Goal: Ask a question: Seek information or help from site administrators or community

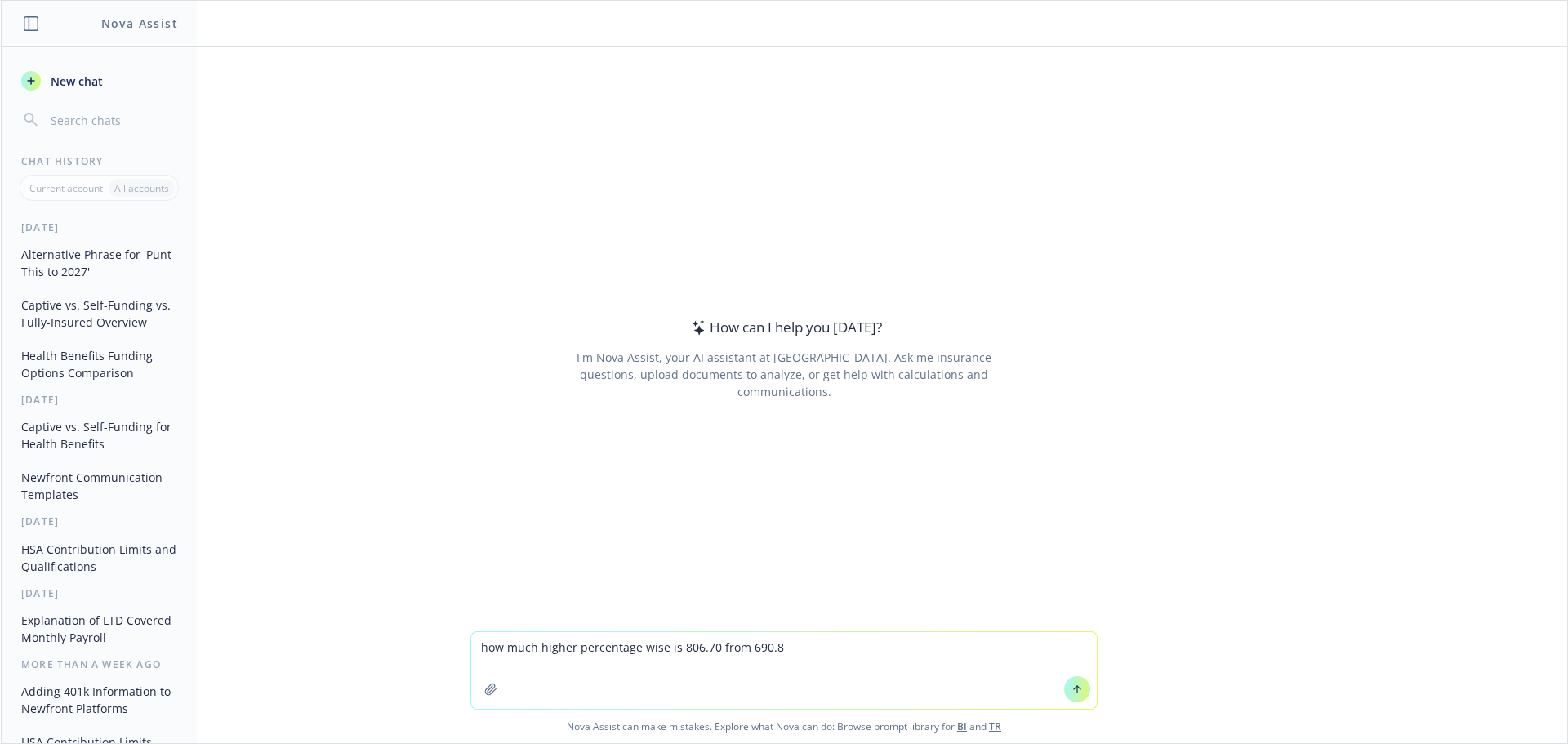
type textarea "how much higher percentage wise is 806.70 from 690.82"
